Goal: Check status: Check status

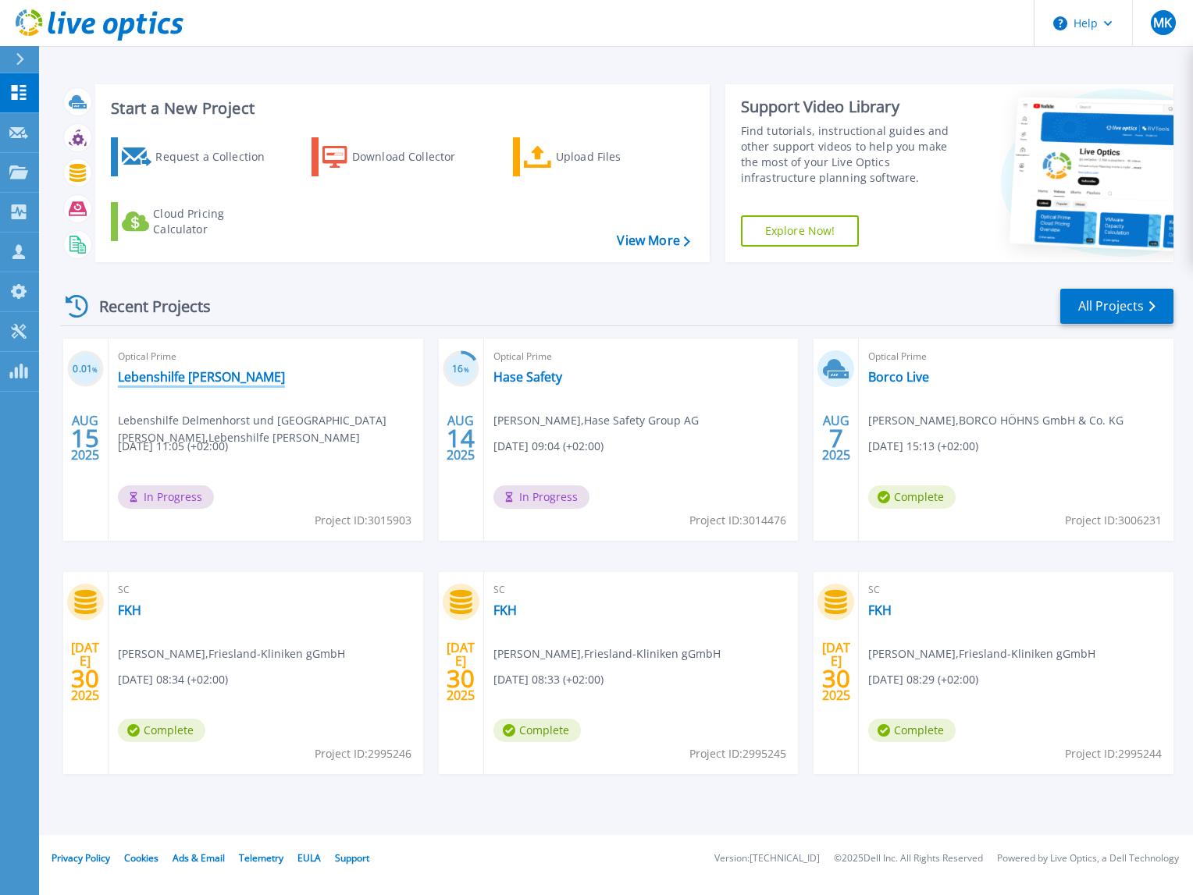
click at [240, 371] on link "Lebenshilfe [PERSON_NAME]" at bounding box center [201, 377] width 167 height 16
